Goal: Complete application form

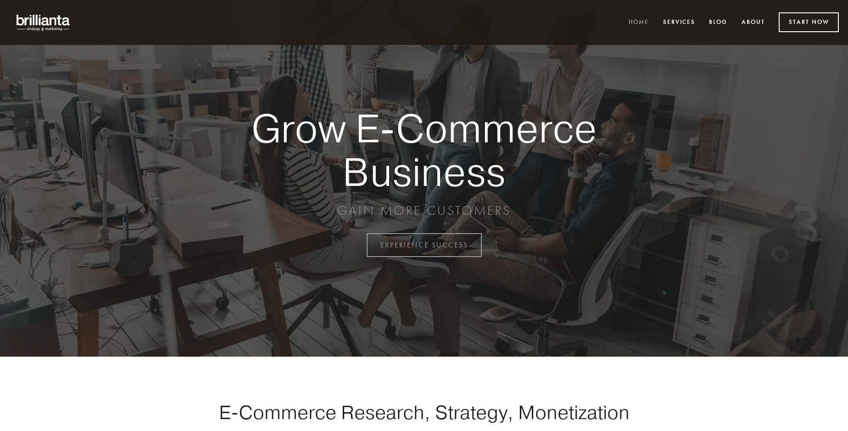
scroll to position [2405, 0]
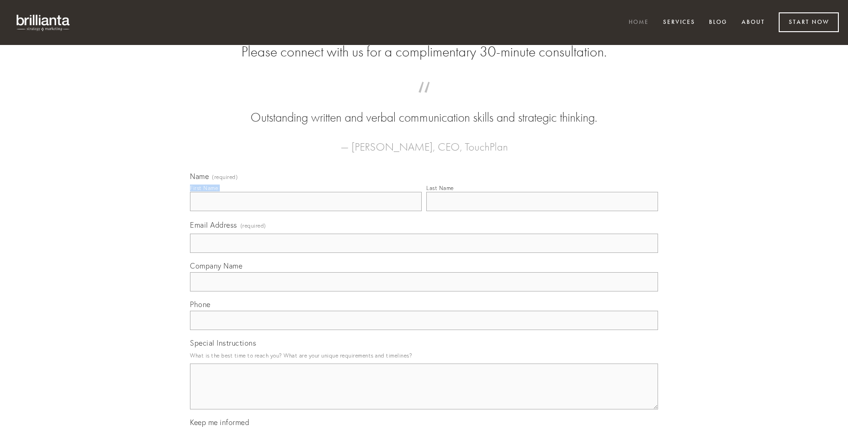
type input "[PERSON_NAME]"
click at [542, 211] on input "Last Name" at bounding box center [542, 201] width 232 height 19
type input "[PERSON_NAME]"
click at [424, 253] on input "Email Address (required)" at bounding box center [424, 243] width 468 height 19
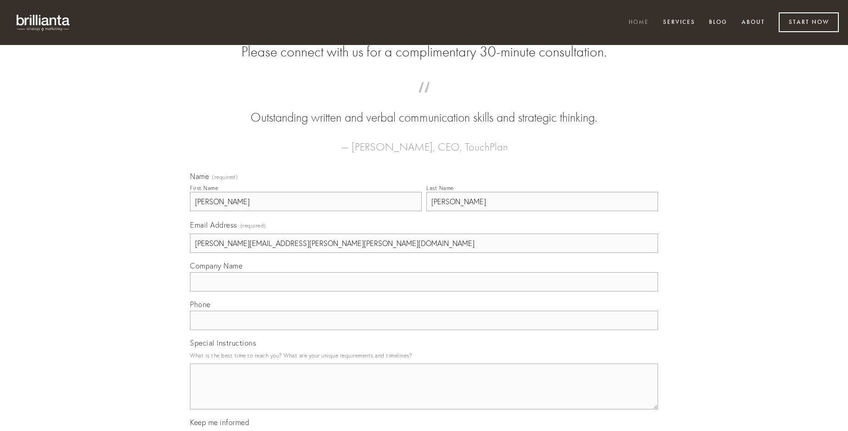
type input "[PERSON_NAME][EMAIL_ADDRESS][PERSON_NAME][PERSON_NAME][DOMAIN_NAME]"
click at [424, 291] on input "Company Name" at bounding box center [424, 281] width 468 height 19
type input "sophismata"
click at [424, 330] on input "text" at bounding box center [424, 320] width 468 height 19
click at [424, 395] on textarea "Special Instructions" at bounding box center [424, 386] width 468 height 46
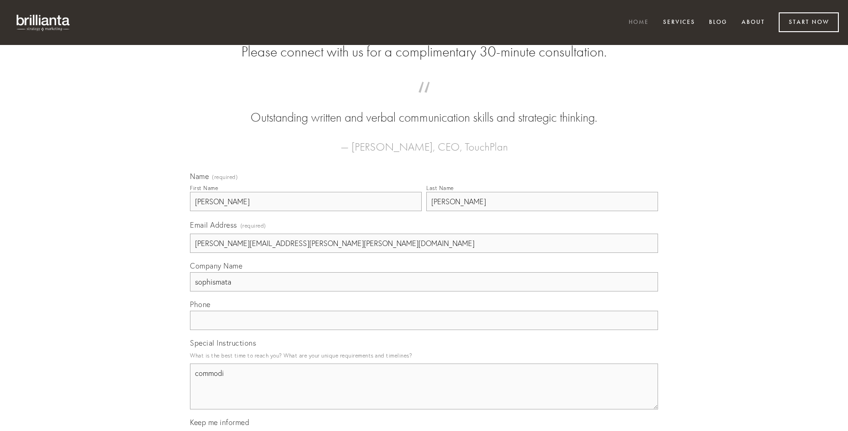
type textarea "commodi"
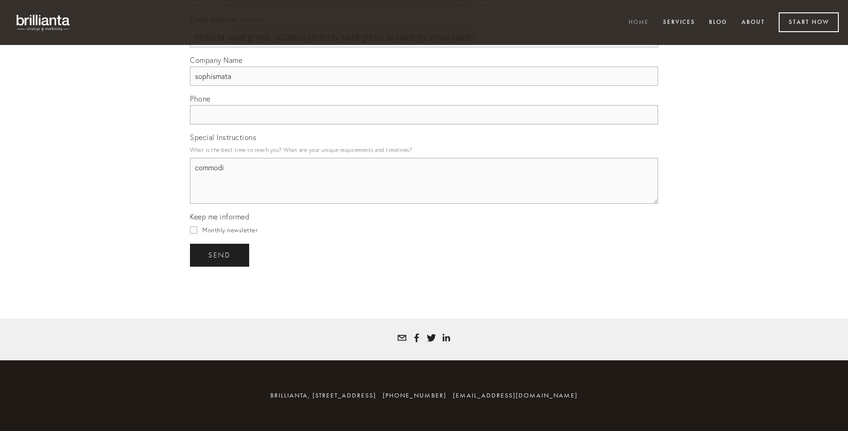
click at [220, 255] on span "send" at bounding box center [219, 255] width 22 height 8
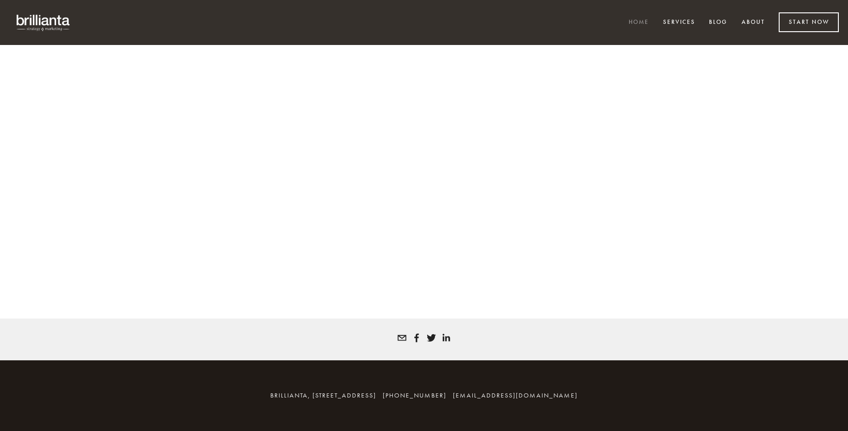
scroll to position [2393, 0]
